Goal: Task Accomplishment & Management: Use online tool/utility

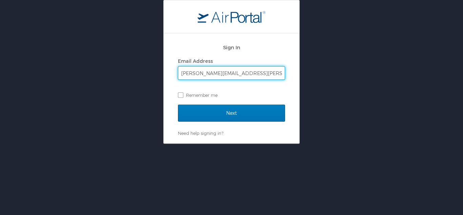
type input "brandon.hendricks@cbtravel.com"
click at [178, 104] on input "Next" at bounding box center [231, 112] width 107 height 17
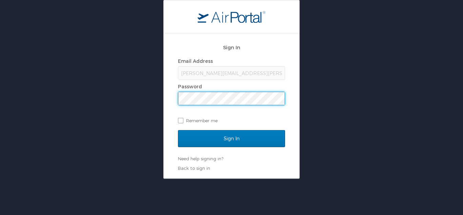
click at [178, 130] on input "Sign In" at bounding box center [231, 138] width 107 height 17
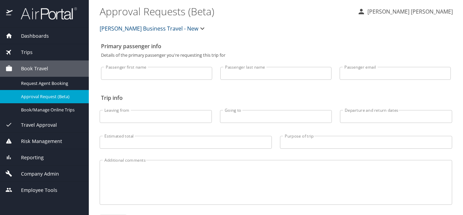
click at [32, 36] on span "Dashboards" at bounding box center [31, 35] width 36 height 7
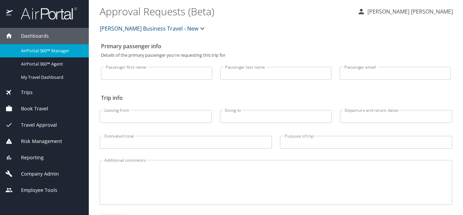
click at [32, 48] on span "AirPortal 360™ Manager" at bounding box center [51, 50] width 60 height 6
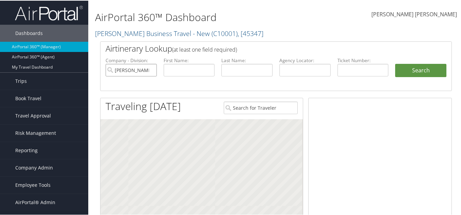
click at [149, 69] on input "Christopherson Business Travel - New" at bounding box center [130, 69] width 51 height 13
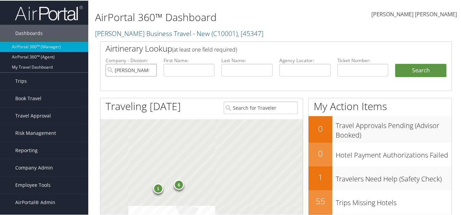
click at [151, 70] on input "[PERSON_NAME] Business Travel - New" at bounding box center [130, 69] width 51 height 13
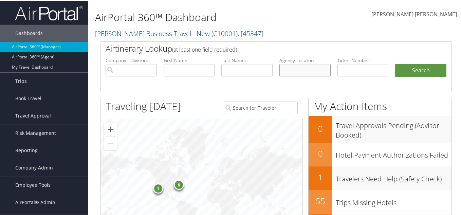
click at [296, 67] on input "text" at bounding box center [304, 69] width 51 height 13
paste input "OHJBGA"
type input "OHJBGA"
click at [403, 72] on button "Search" at bounding box center [420, 70] width 51 height 14
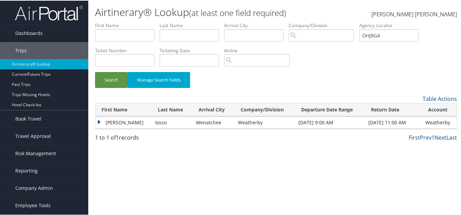
click at [97, 123] on td "[PERSON_NAME]" at bounding box center [123, 122] width 56 height 12
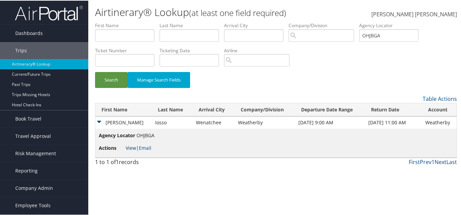
click at [129, 147] on link "View" at bounding box center [130, 147] width 11 height 6
click at [389, 35] on input "OHJBGA" at bounding box center [388, 34] width 59 height 13
click at [37, 35] on span "Dashboards" at bounding box center [28, 32] width 27 height 17
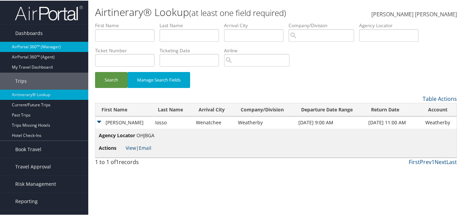
click at [41, 46] on link "AirPortal 360™ (Manager)" at bounding box center [44, 46] width 88 height 10
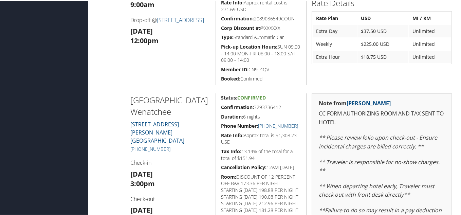
scroll to position [274, 0]
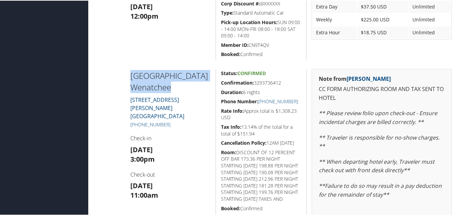
drag, startPoint x: 128, startPoint y: 75, endPoint x: 206, endPoint y: 84, distance: 77.8
click at [206, 84] on div "[GEOGRAPHIC_DATA] [GEOGRAPHIC_DATA] [STREET_ADDRESS][PERSON_NAME] [PHONE_NUMBER…" at bounding box center [170, 208] width 91 height 281
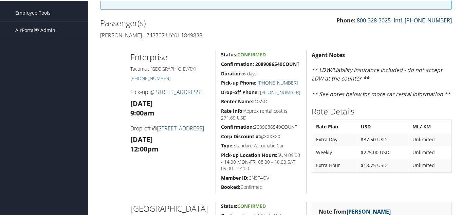
scroll to position [138, 0]
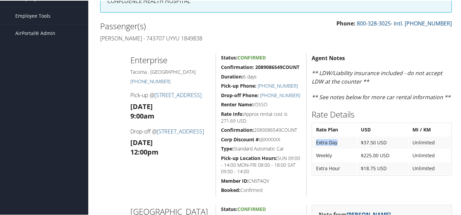
drag, startPoint x: 336, startPoint y: 139, endPoint x: 311, endPoint y: 137, distance: 25.9
click at [312, 137] on td "Extra Day" at bounding box center [334, 142] width 44 height 12
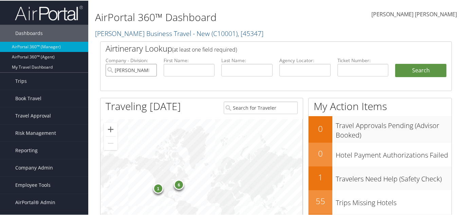
click at [150, 69] on input "[PERSON_NAME] Business Travel - New" at bounding box center [130, 69] width 51 height 13
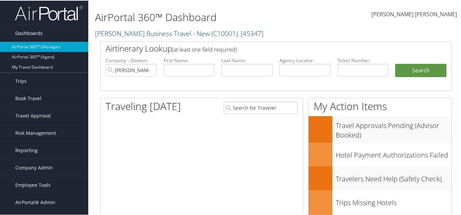
click at [29, 33] on span "Dashboards" at bounding box center [28, 32] width 27 height 17
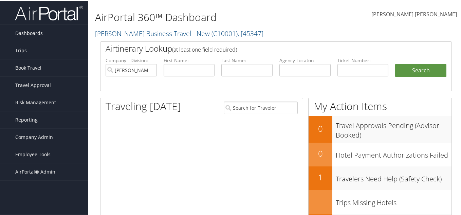
click at [28, 33] on span "Dashboards" at bounding box center [28, 32] width 27 height 17
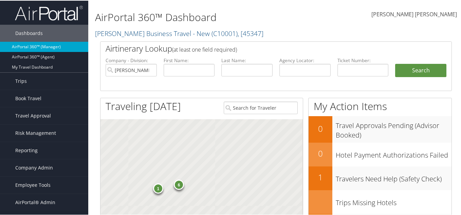
click at [33, 47] on link "AirPortal 360™ (Manager)" at bounding box center [44, 46] width 88 height 10
